Goal: Transaction & Acquisition: Purchase product/service

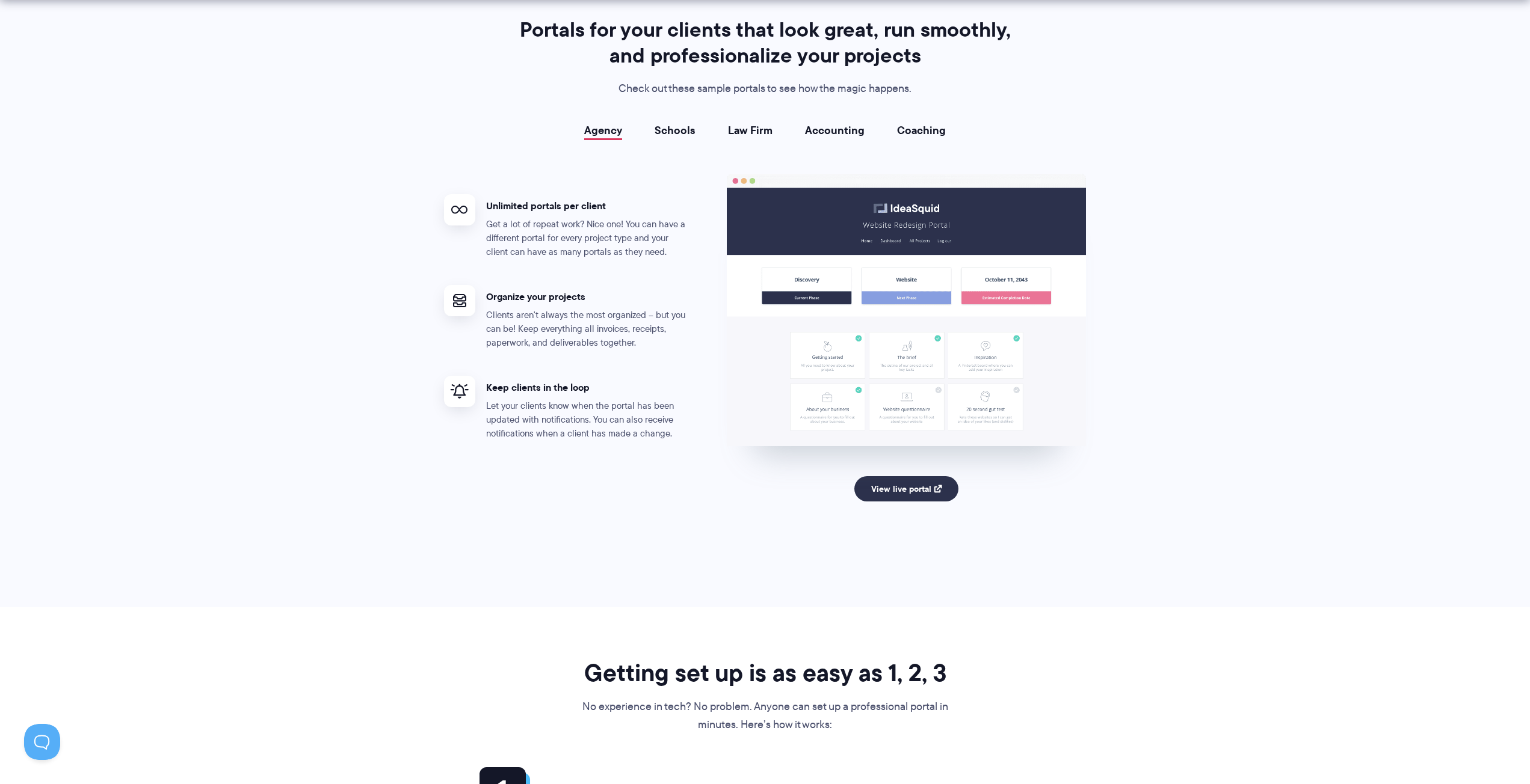
scroll to position [2285, 0]
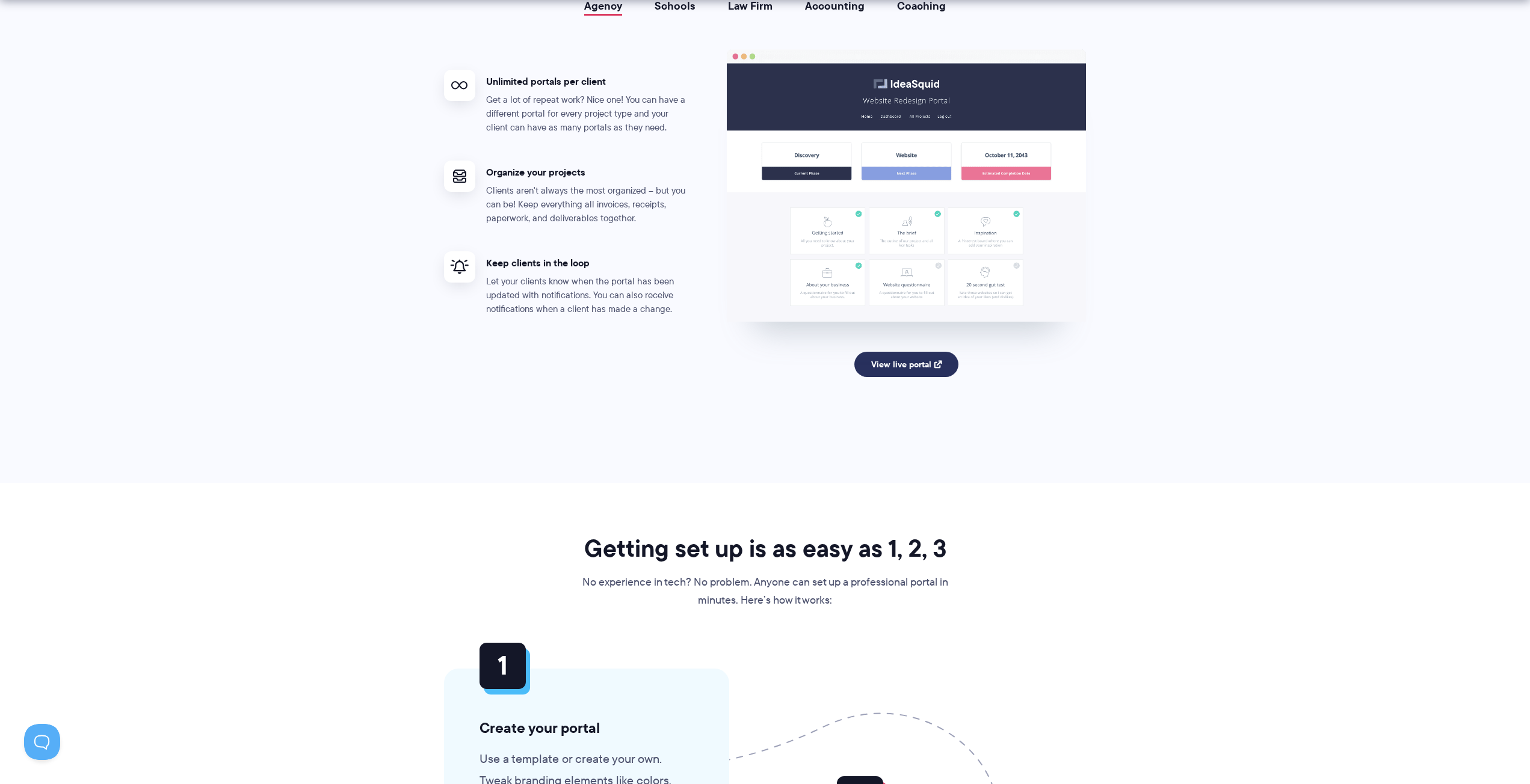
click at [911, 364] on link "View live portal" at bounding box center [906, 364] width 104 height 25
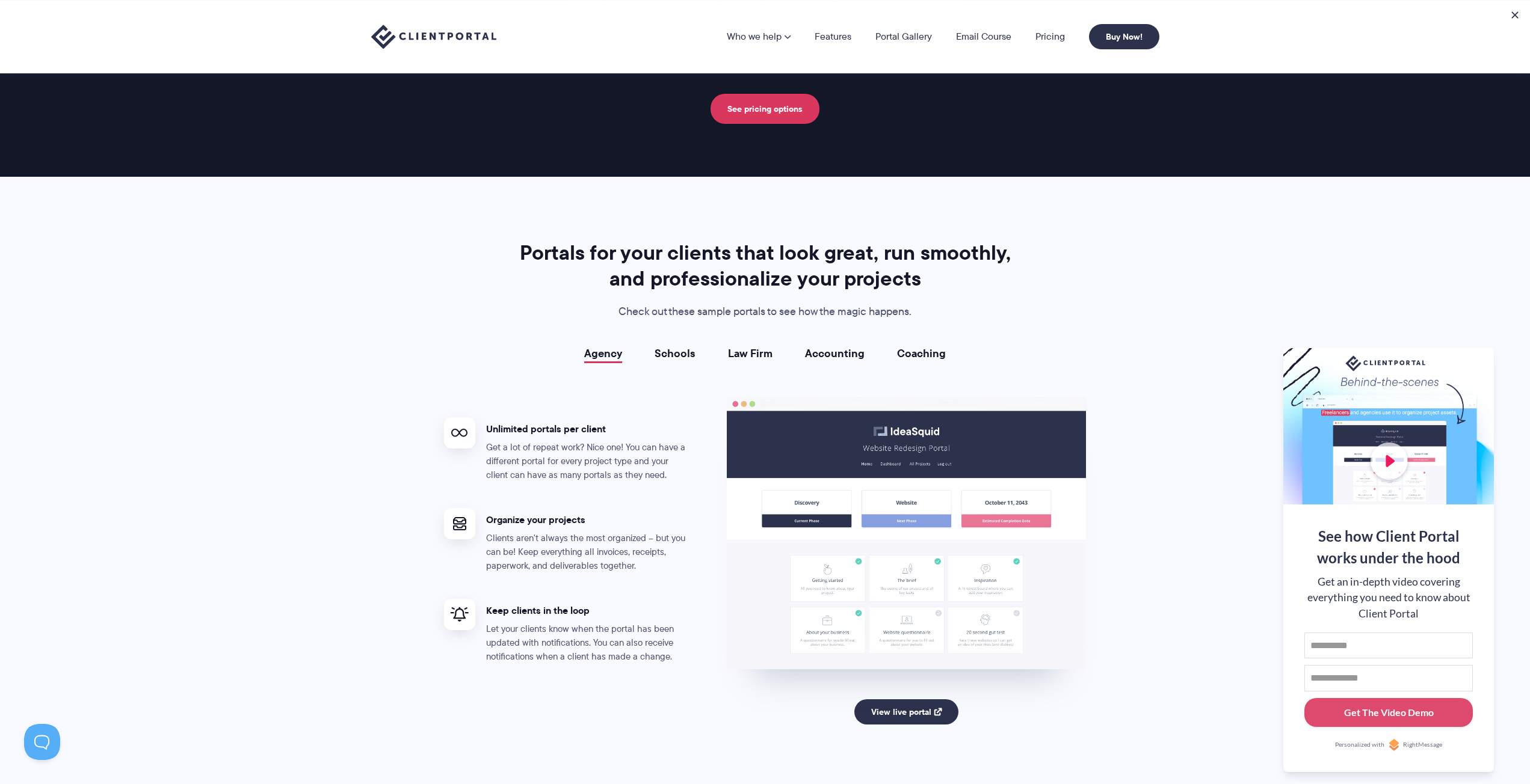
scroll to position [1924, 0]
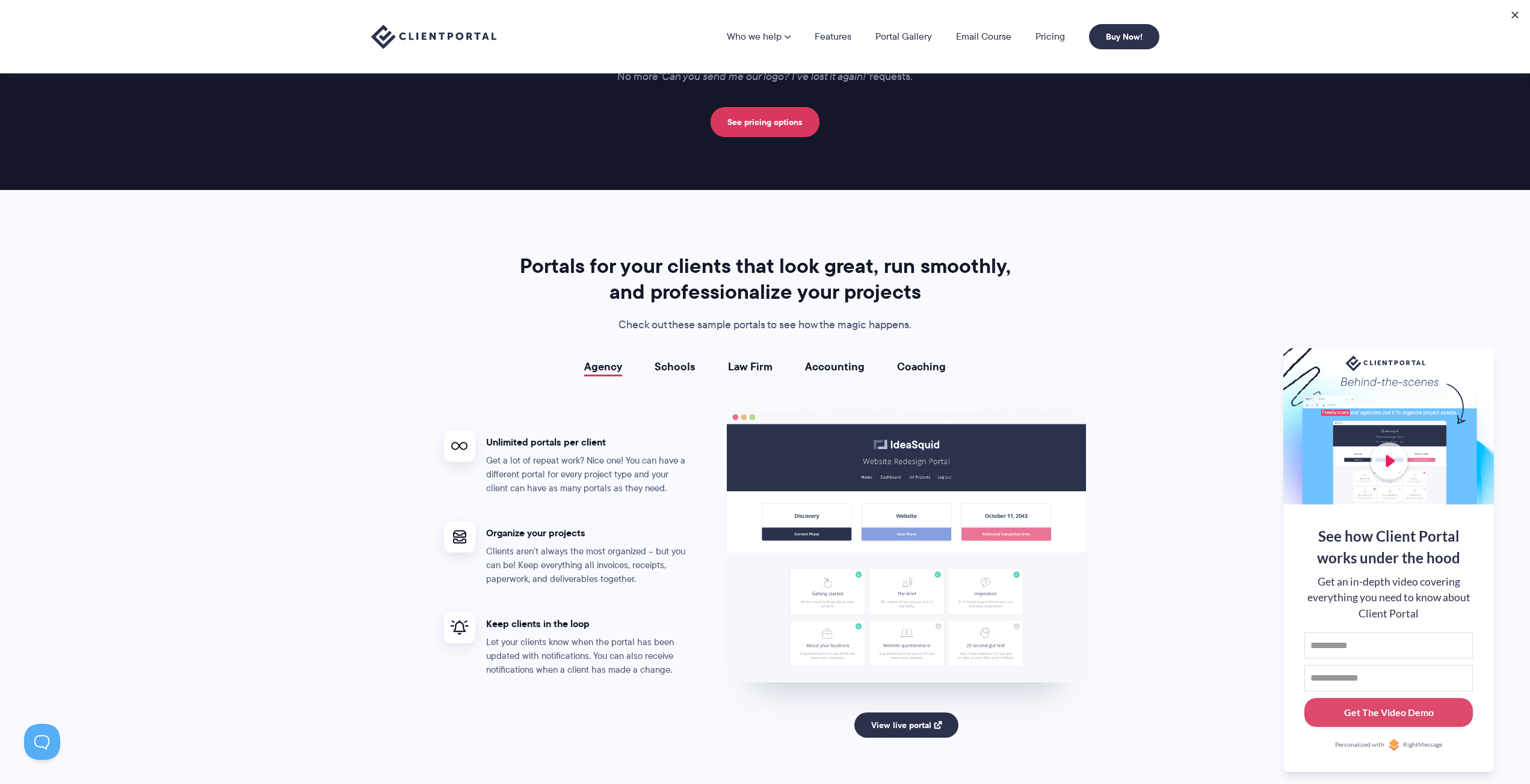
click at [685, 370] on link "Schools" at bounding box center [675, 367] width 41 height 12
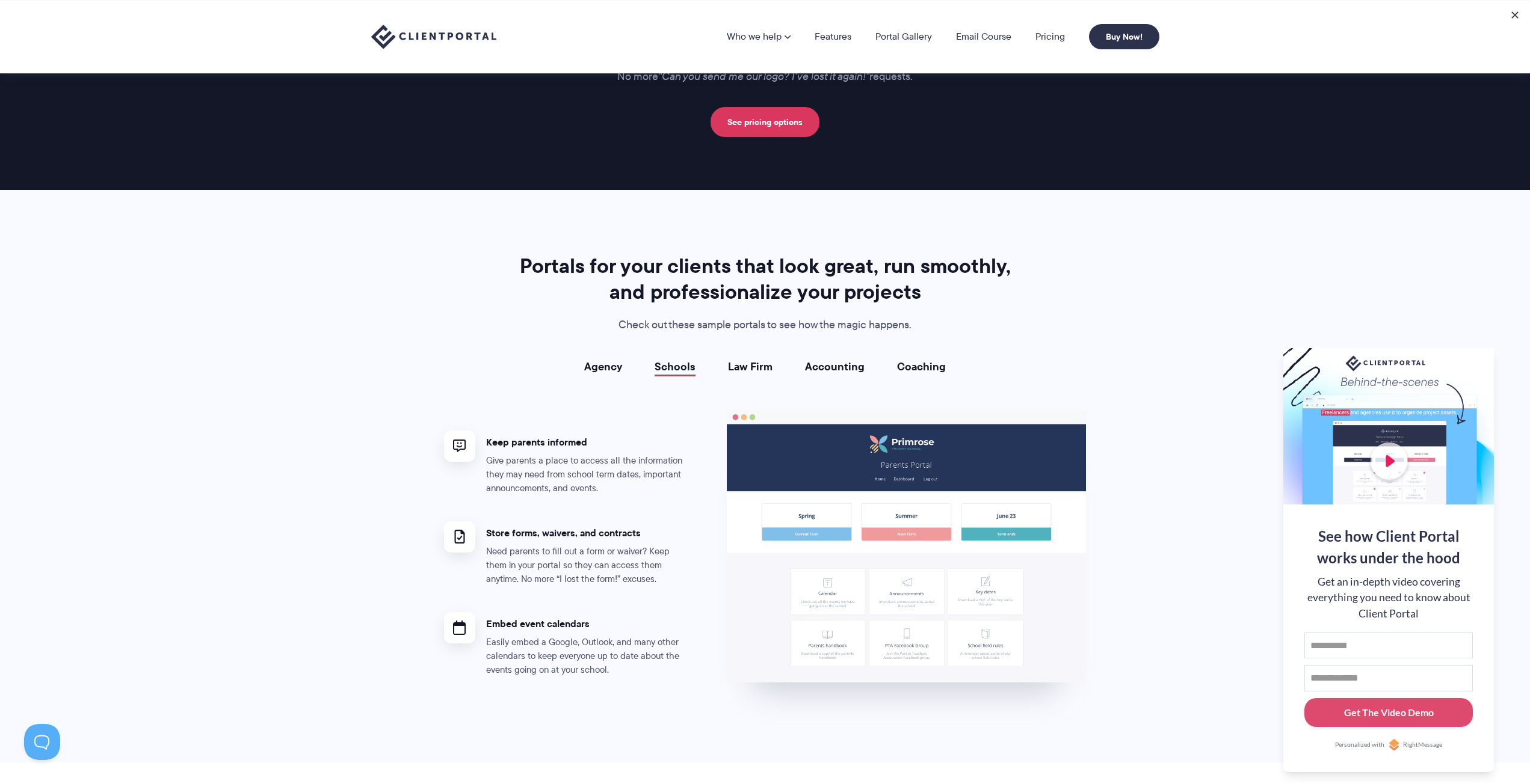
drag, startPoint x: 798, startPoint y: 374, endPoint x: 807, endPoint y: 375, distance: 9.1
click at [798, 375] on div "Agency Schools Law Firm Accounting Coaching Agency Unlimited portals per client…" at bounding box center [765, 530] width 642 height 338
click at [923, 373] on link "Coaching" at bounding box center [922, 367] width 49 height 12
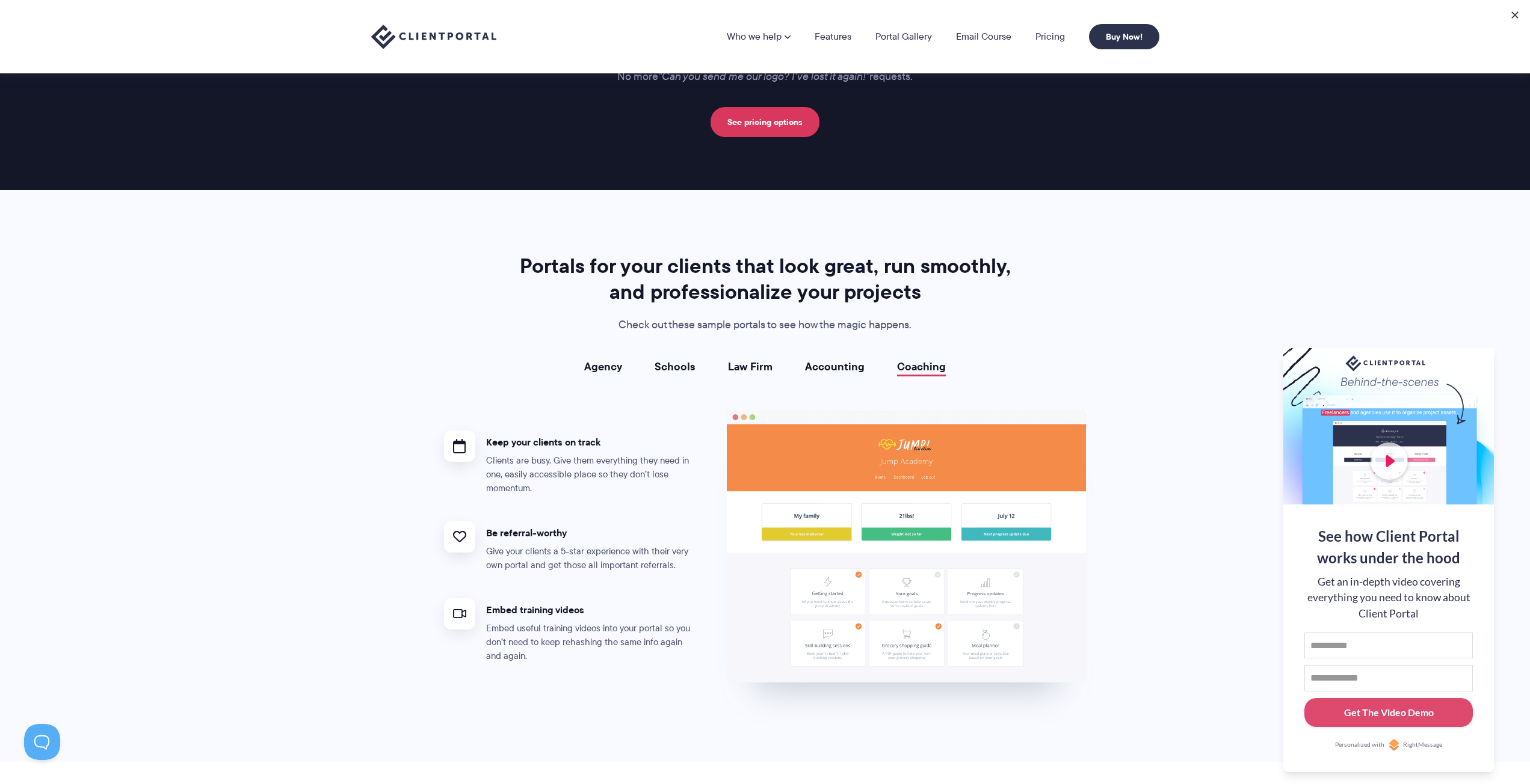
click at [847, 370] on link "Accounting" at bounding box center [834, 367] width 59 height 12
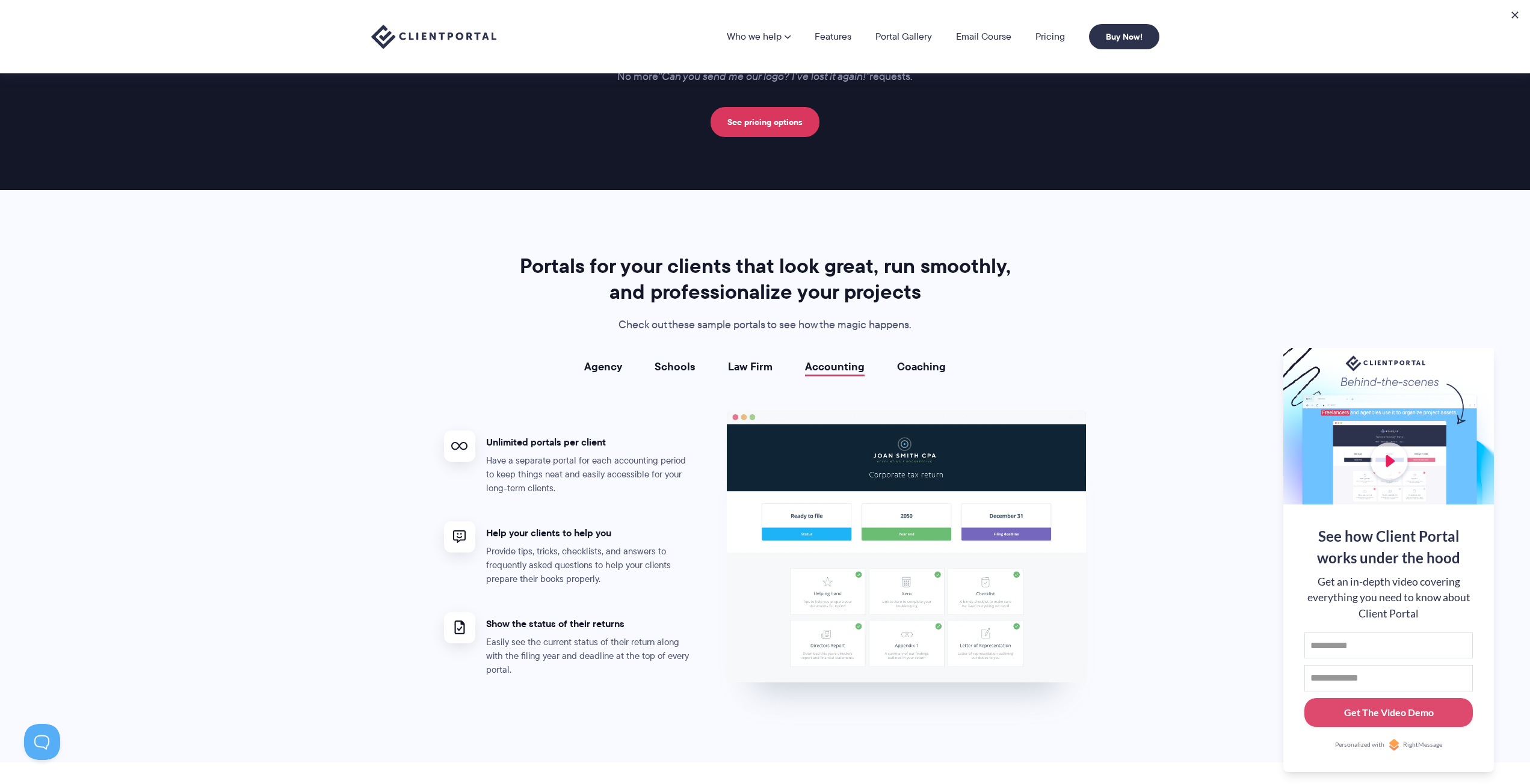
click at [778, 471] on img at bounding box center [905, 546] width 360 height 273
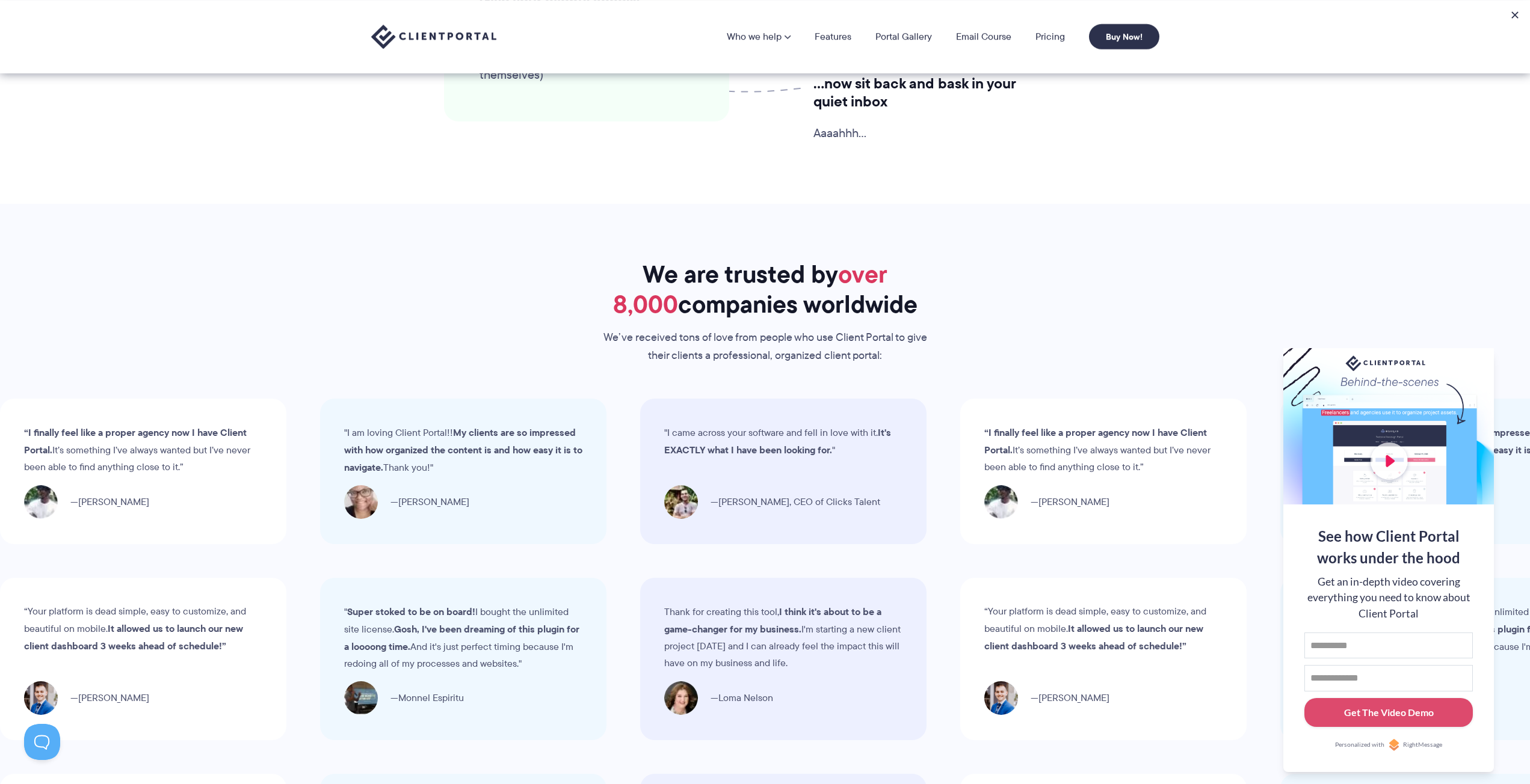
scroll to position [0, 0]
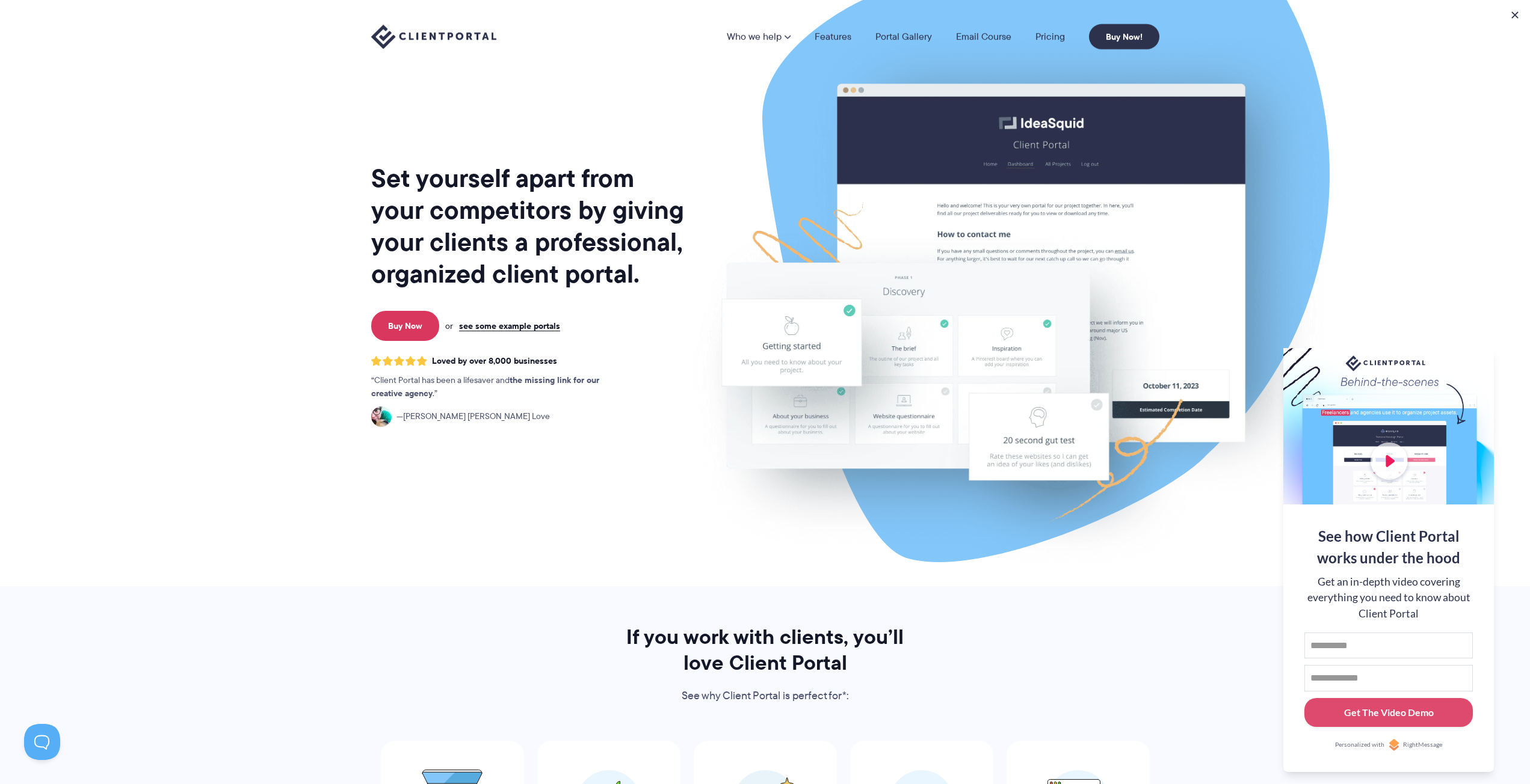
drag, startPoint x: 354, startPoint y: 412, endPoint x: 659, endPoint y: 101, distance: 435.6
click at [838, 41] on link "Features" at bounding box center [832, 37] width 37 height 10
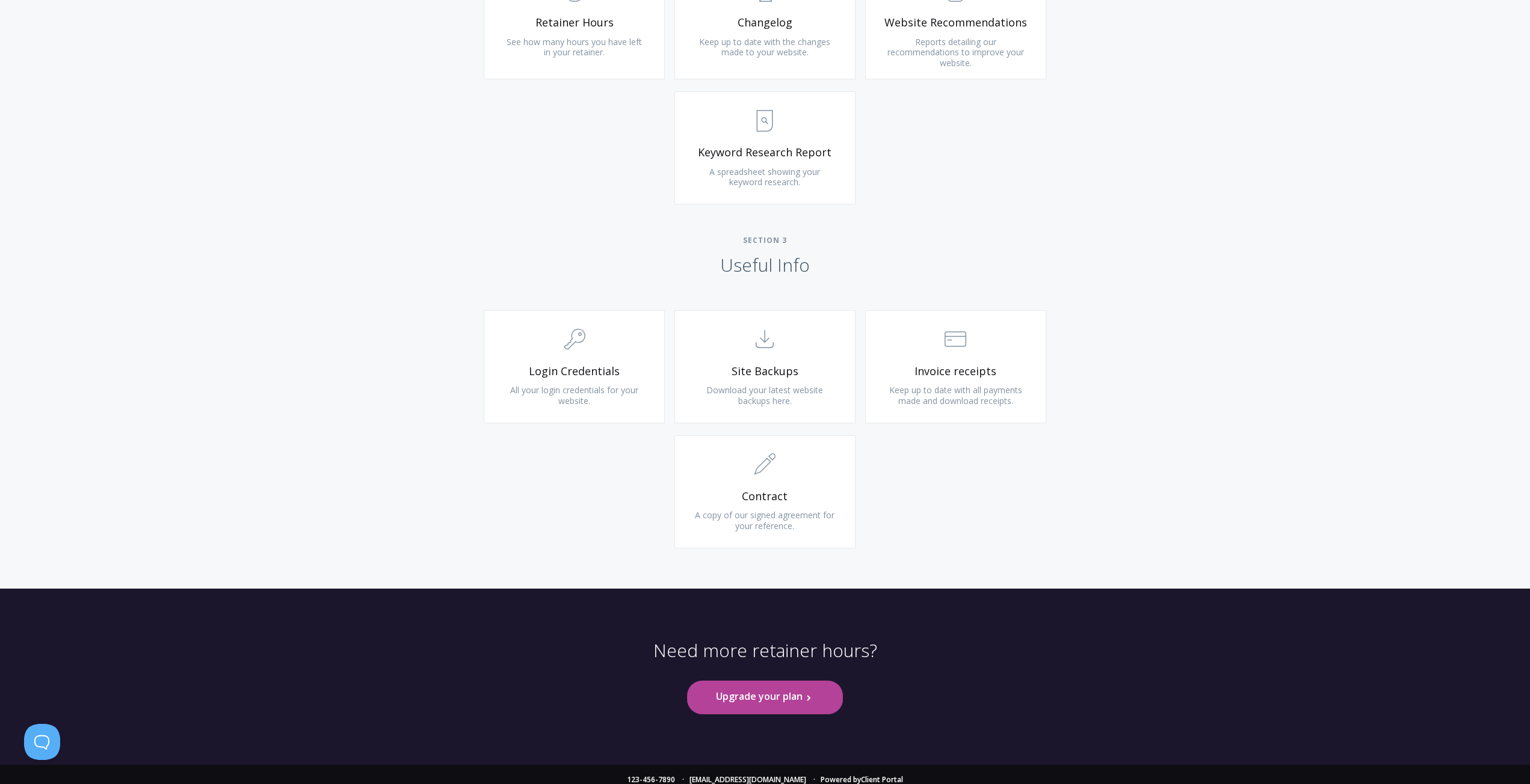
scroll to position [927, 0]
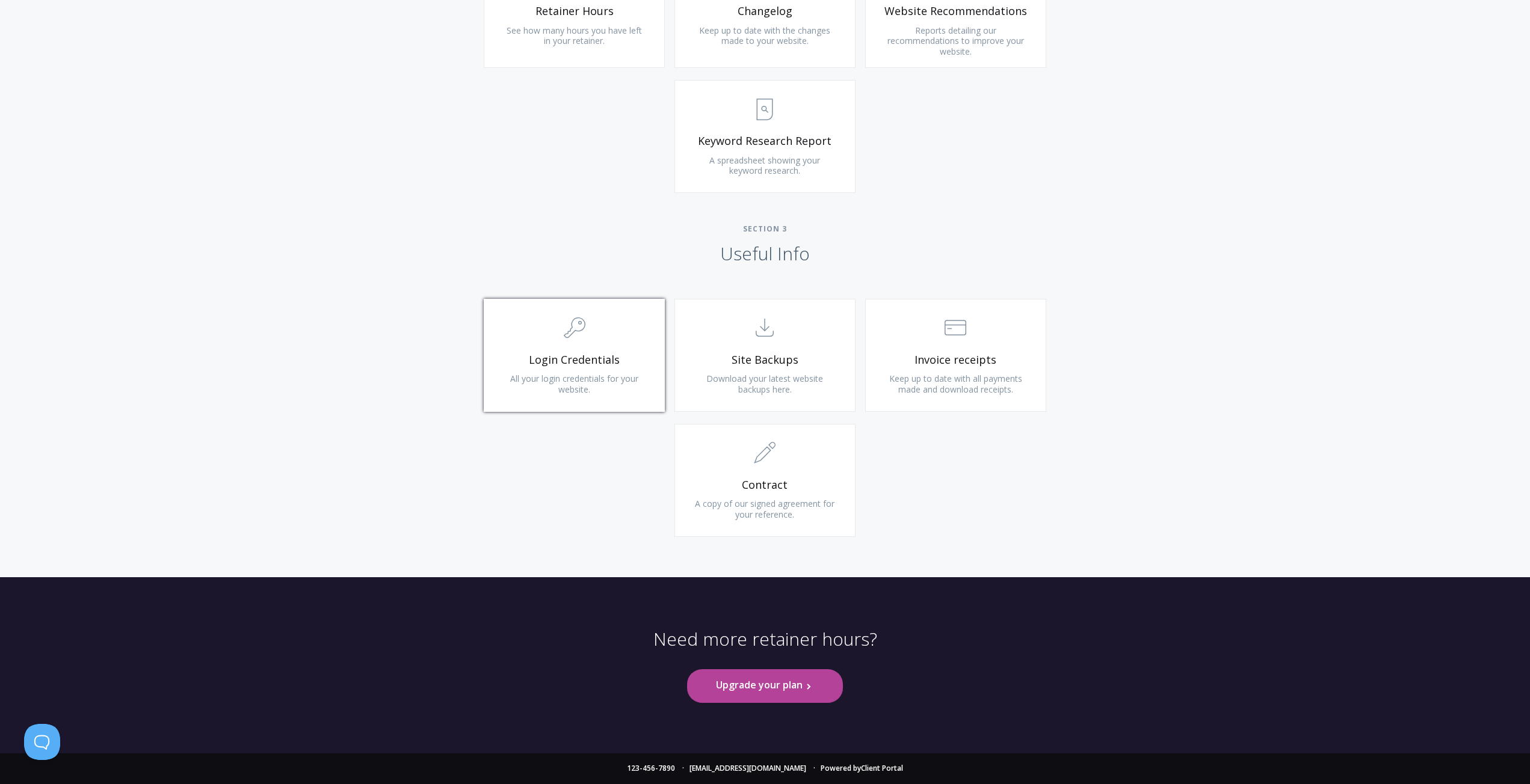
click at [600, 351] on link ".cls-1{fill:none;stroke:#000;stroke-miterlimit:10;stroke-width:2px;} 1. General…" at bounding box center [574, 355] width 181 height 113
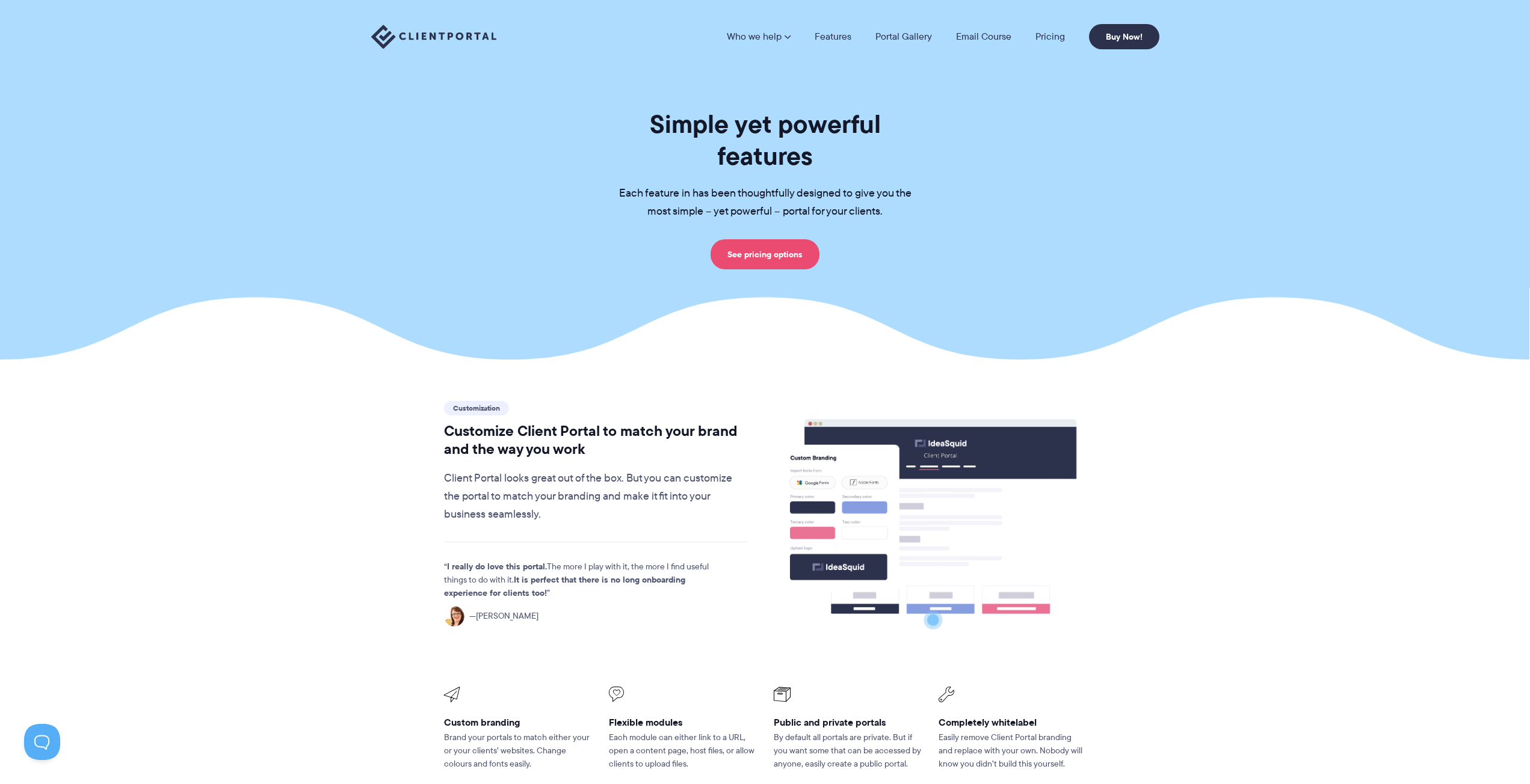
click at [793, 239] on link "See pricing options" at bounding box center [765, 254] width 109 height 30
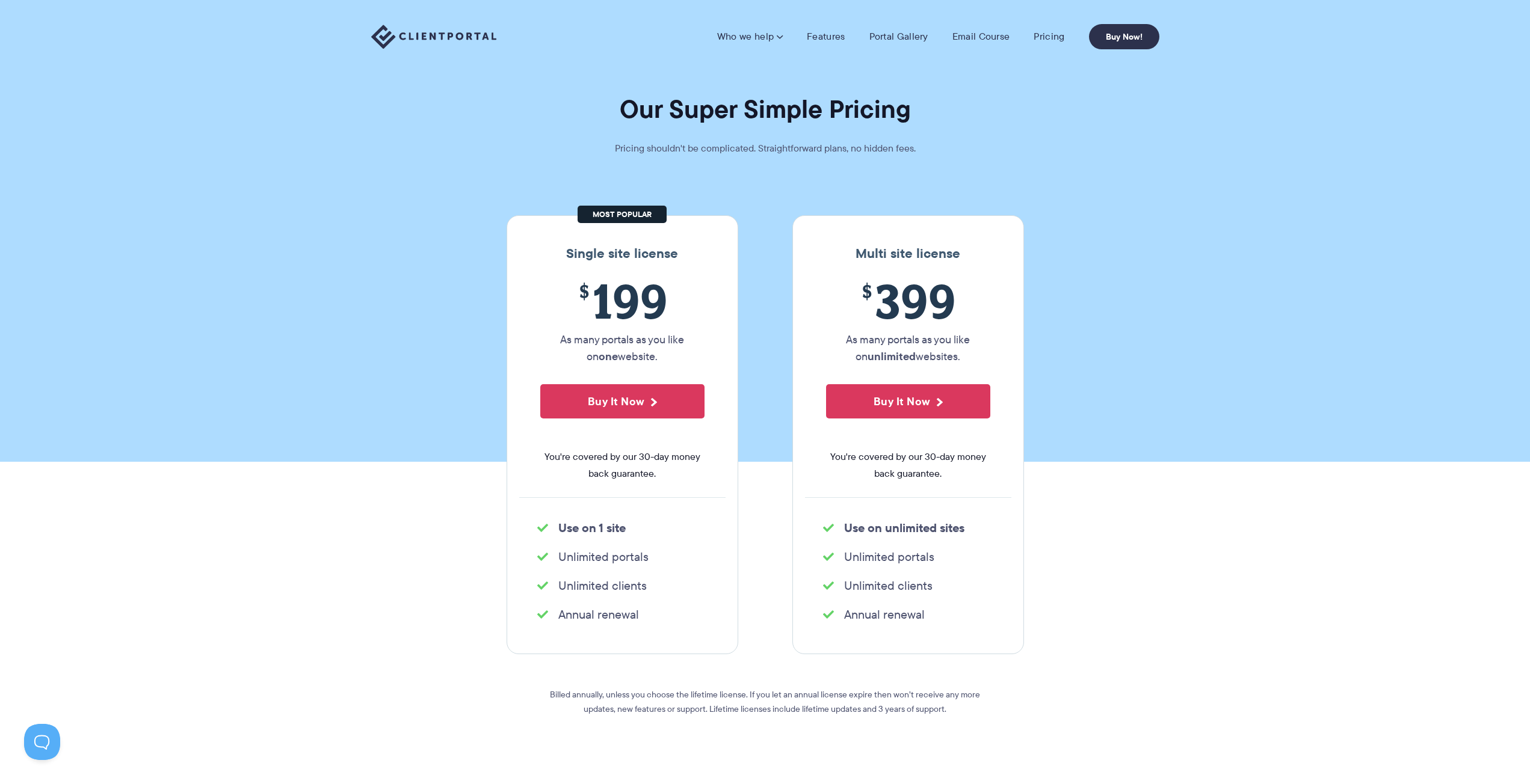
drag, startPoint x: 1182, startPoint y: 515, endPoint x: 1309, endPoint y: -52, distance: 581.0
